Goal: Navigation & Orientation: Find specific page/section

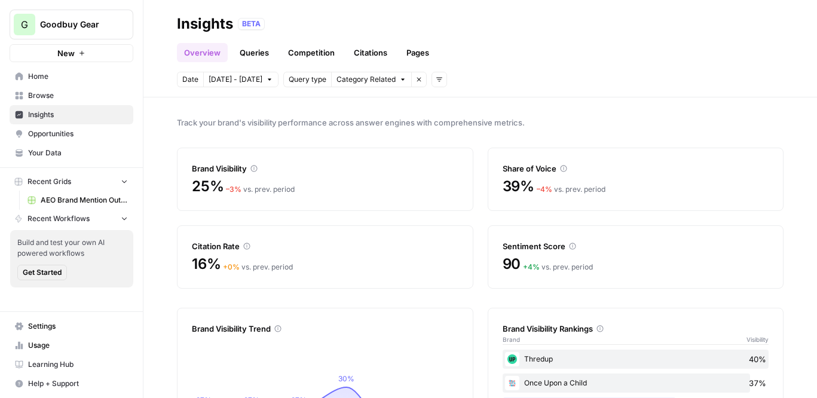
click at [366, 52] on link "Citations" at bounding box center [371, 52] width 48 height 19
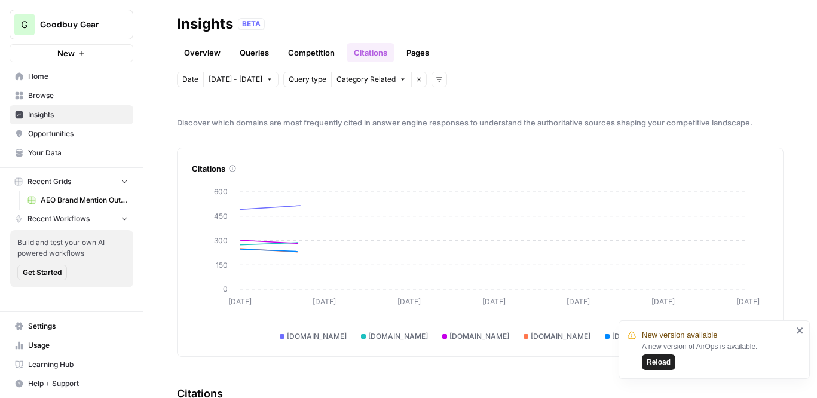
click at [664, 362] on span "Reload" at bounding box center [659, 362] width 24 height 11
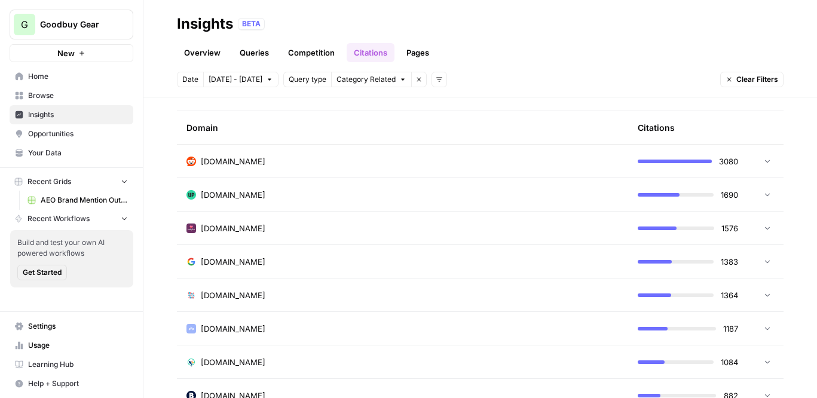
scroll to position [340, 0]
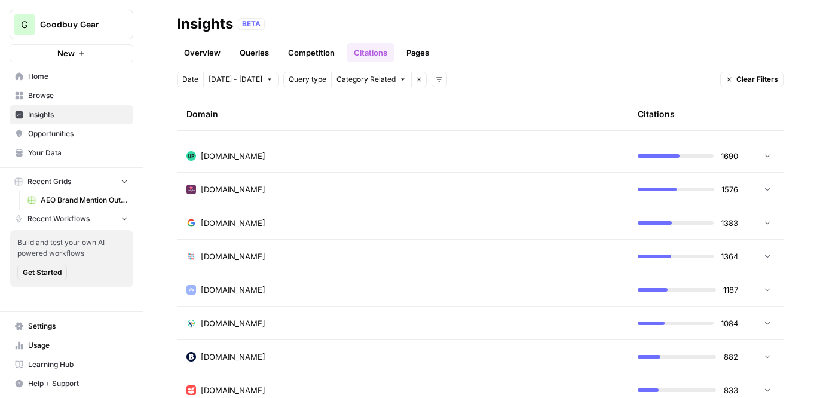
click at [420, 53] on link "Pages" at bounding box center [417, 52] width 37 height 19
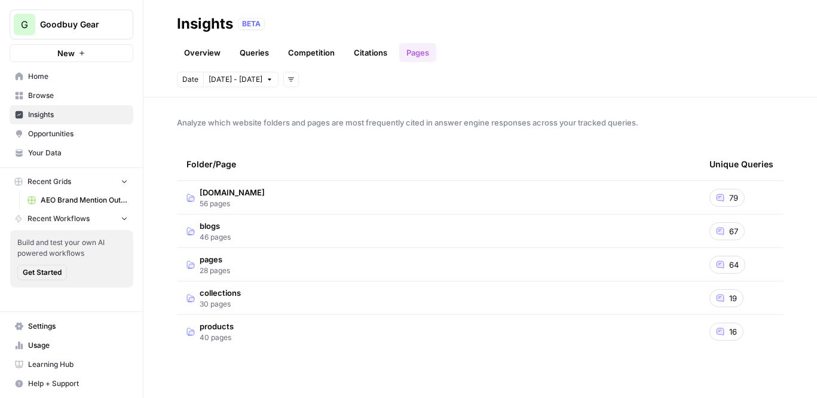
click at [340, 48] on link "Competition" at bounding box center [311, 52] width 61 height 19
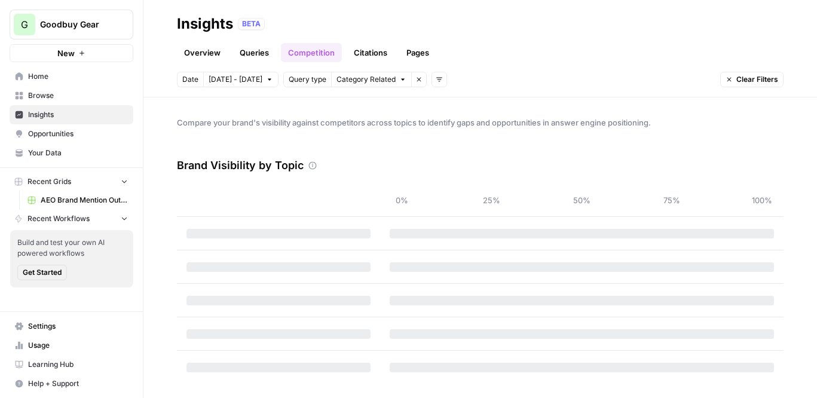
click at [360, 51] on link "Citations" at bounding box center [371, 52] width 48 height 19
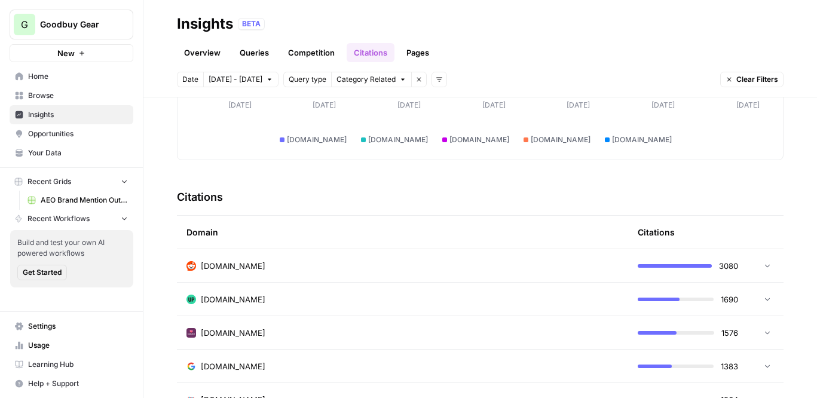
scroll to position [241, 0]
